Goal: Transaction & Acquisition: Purchase product/service

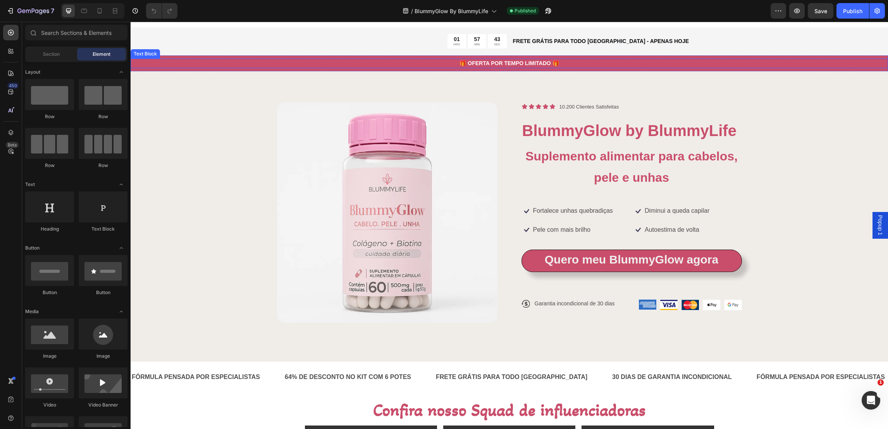
click at [159, 61] on p "🎁 OFERTA POR TEMPO LIMITADO 🎁" at bounding box center [509, 63] width 756 height 8
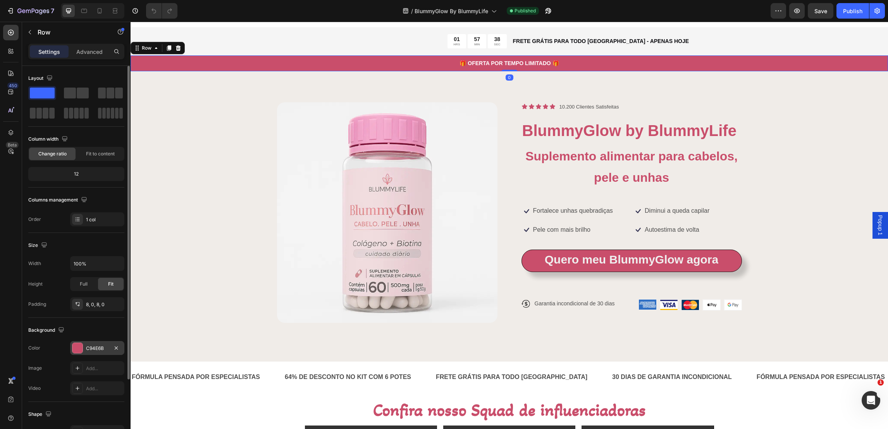
click at [94, 350] on div "C94E6B" at bounding box center [97, 348] width 22 height 7
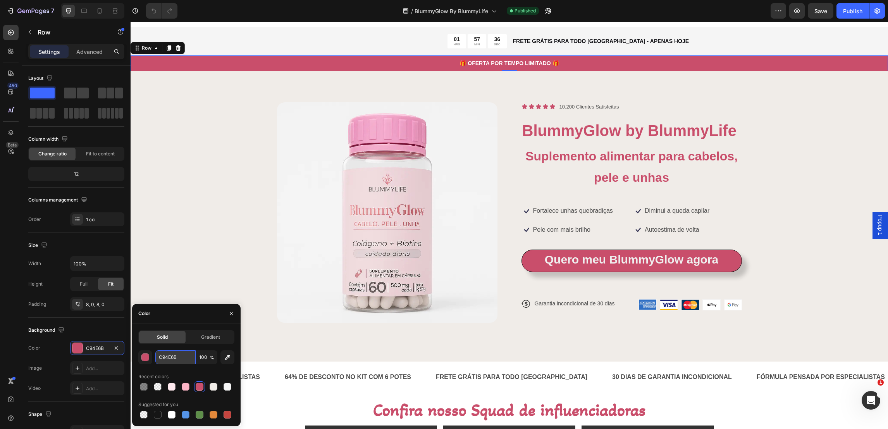
drag, startPoint x: 174, startPoint y: 364, endPoint x: 182, endPoint y: 351, distance: 15.6
click at [182, 351] on div "C94E6B 100 % Recent colors Suggested for you" at bounding box center [186, 385] width 96 height 70
click at [183, 354] on input "C94E6B" at bounding box center [175, 357] width 40 height 14
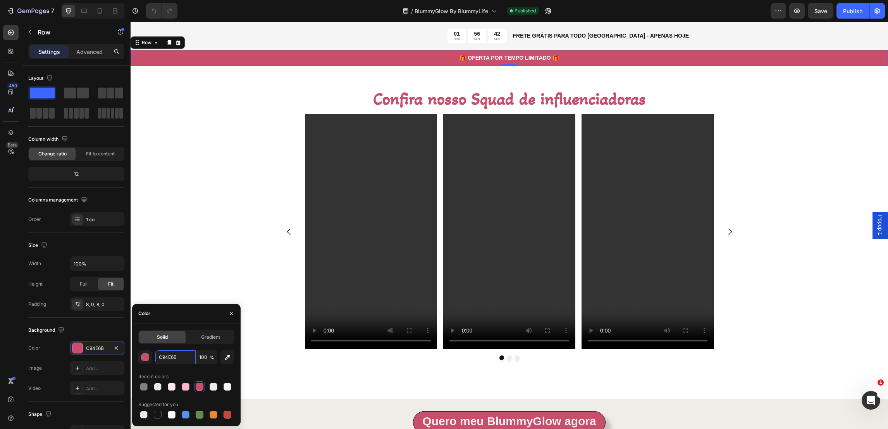
scroll to position [581, 0]
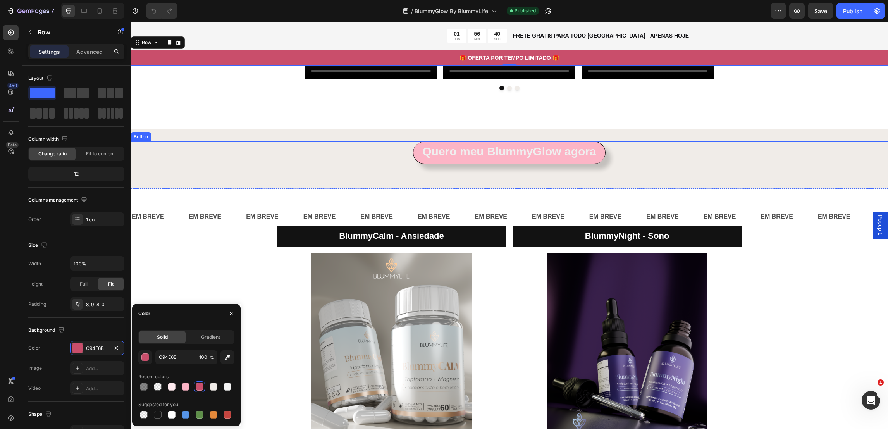
click at [414, 155] on link "Quero meu BlummyGlow agora" at bounding box center [509, 152] width 192 height 22
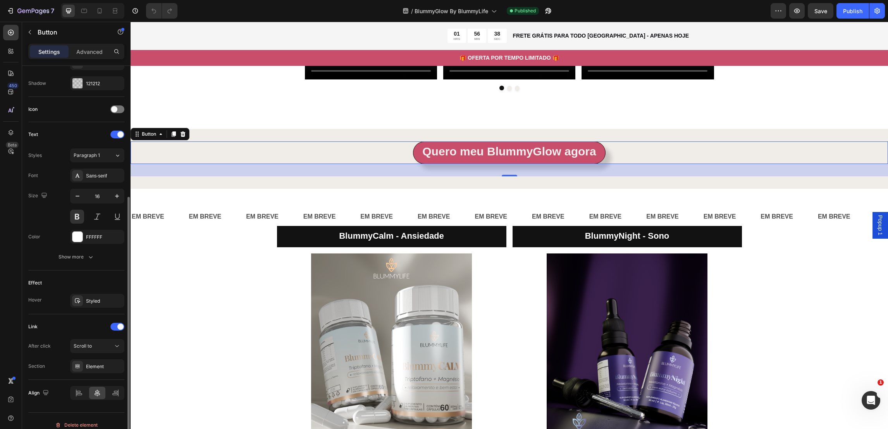
scroll to position [202, 0]
click at [83, 258] on div "Show more" at bounding box center [76, 257] width 36 height 8
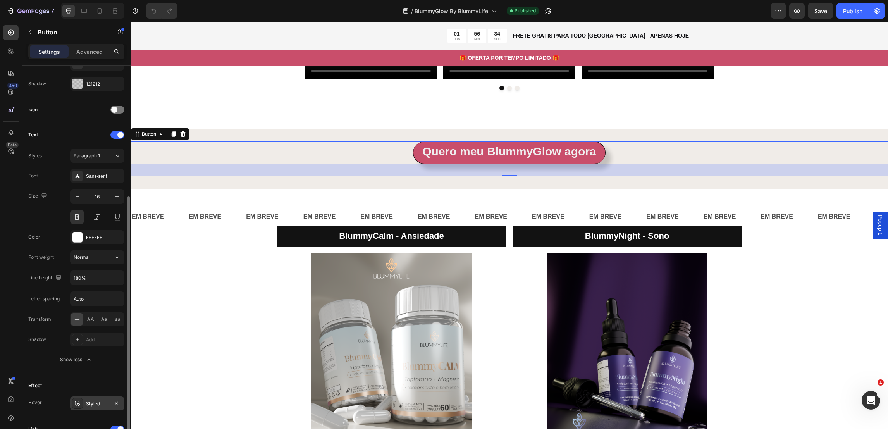
click at [89, 409] on div "Styled" at bounding box center [97, 403] width 54 height 14
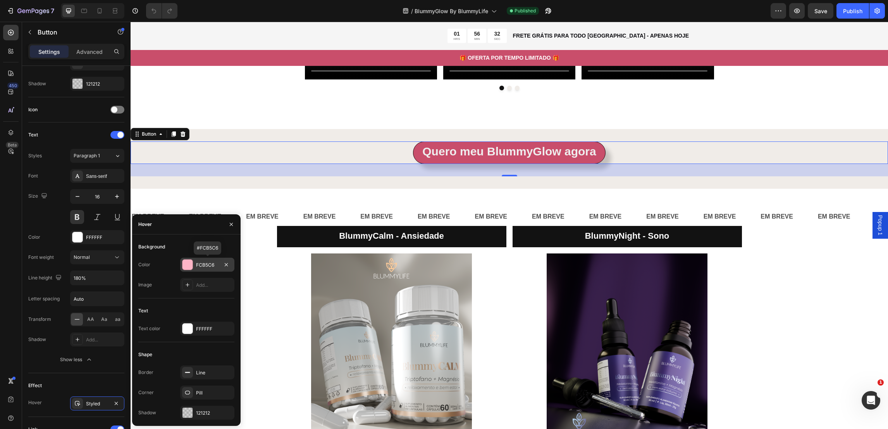
click at [209, 265] on div "FCB5C6" at bounding box center [207, 264] width 22 height 7
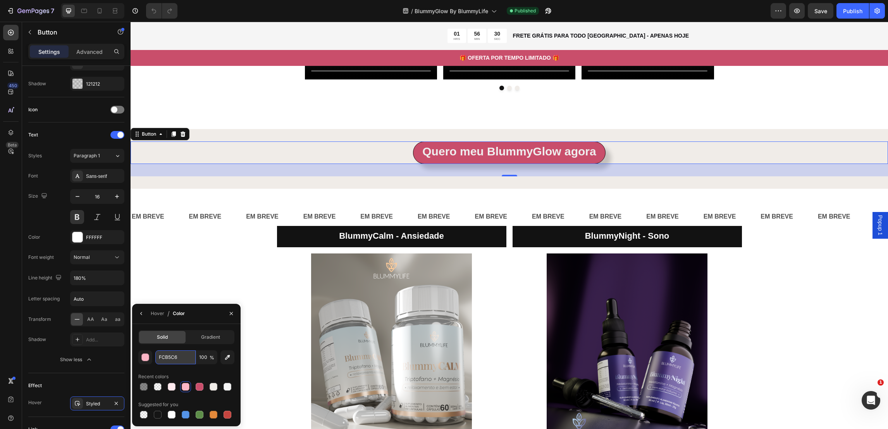
click at [164, 361] on input "FCB5C6" at bounding box center [175, 357] width 40 height 14
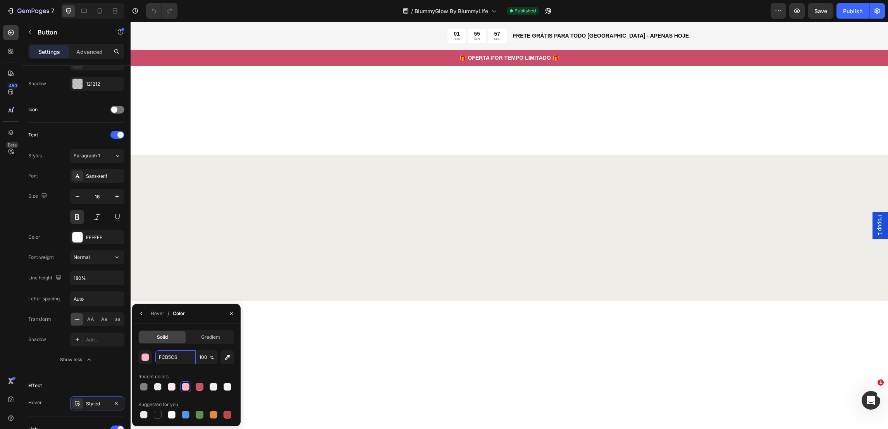
scroll to position [1884, 0]
